Goal: Check status: Check status

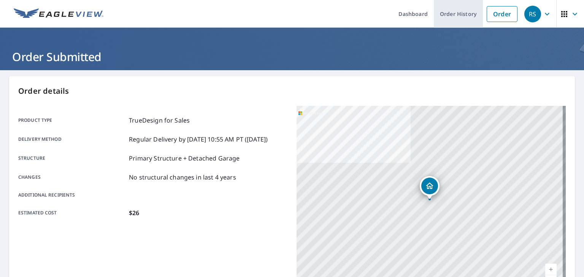
click at [451, 17] on link "Order History" at bounding box center [458, 14] width 49 height 28
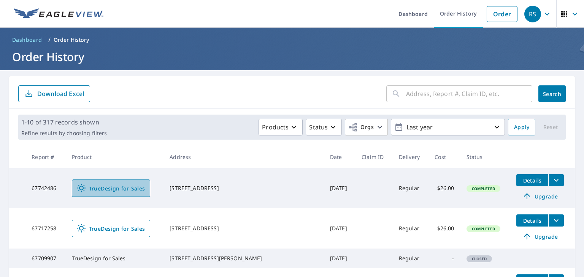
click at [130, 187] on span "TrueDesign for Sales" at bounding box center [111, 188] width 68 height 9
